Goal: Check status

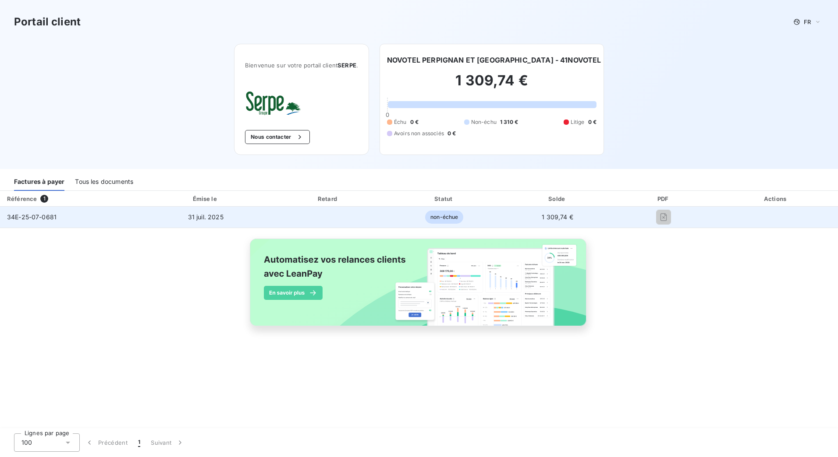
click at [32, 217] on span "34E-25-07-0681" at bounding box center [32, 216] width 50 height 7
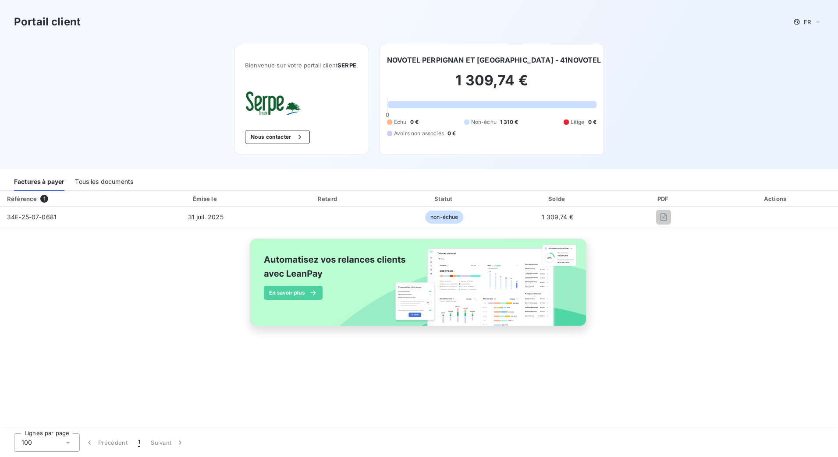
click at [105, 183] on div "Tous les documents" at bounding box center [104, 182] width 58 height 18
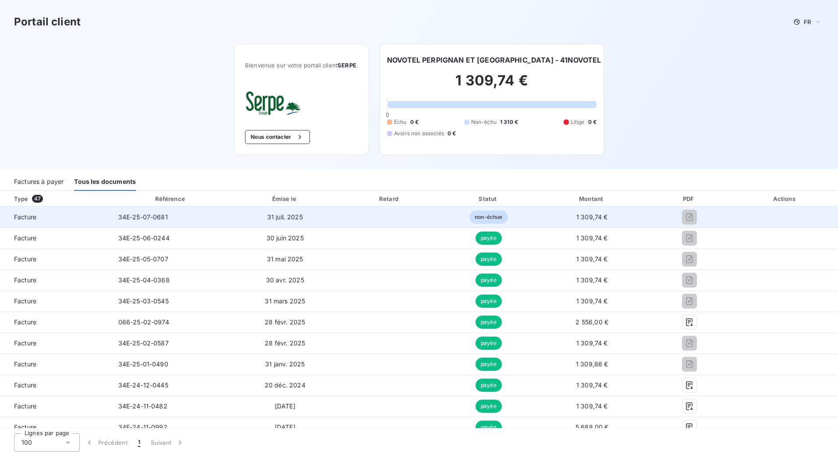
click at [130, 218] on span "34E-25-07-0681" at bounding box center [143, 216] width 50 height 7
click at [471, 216] on span "non-échue" at bounding box center [488, 217] width 38 height 13
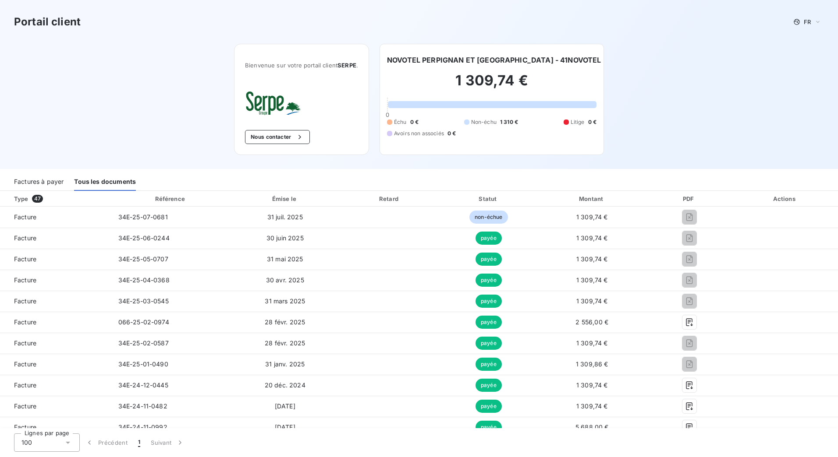
click at [43, 183] on div "Factures à payer" at bounding box center [39, 182] width 50 height 18
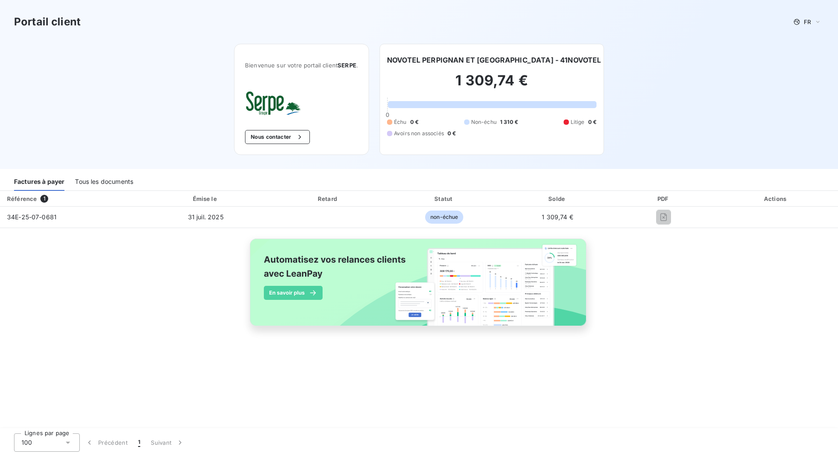
click at [102, 183] on div "Tous les documents" at bounding box center [104, 182] width 58 height 18
